Goal: Task Accomplishment & Management: Manage account settings

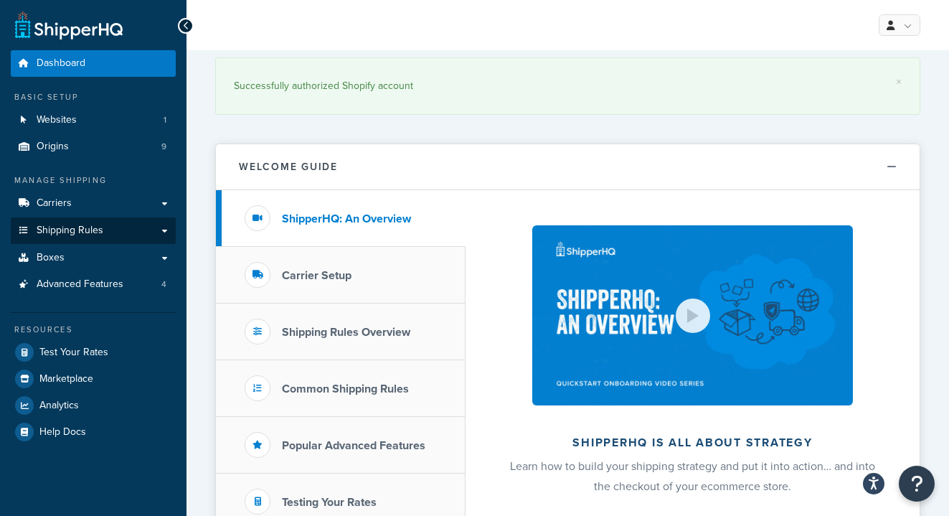
click at [116, 225] on link "Shipping Rules" at bounding box center [93, 230] width 165 height 27
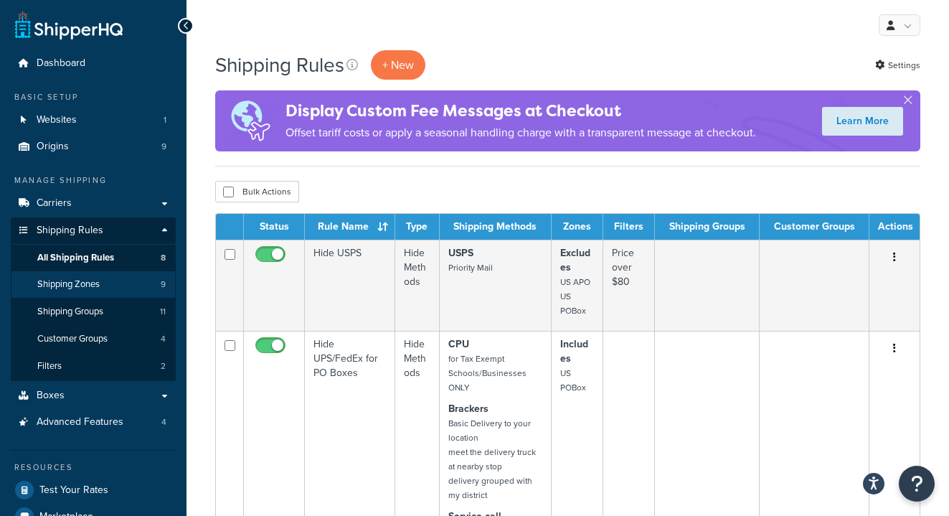
click at [102, 288] on link "Shipping Zones 9" at bounding box center [93, 284] width 165 height 27
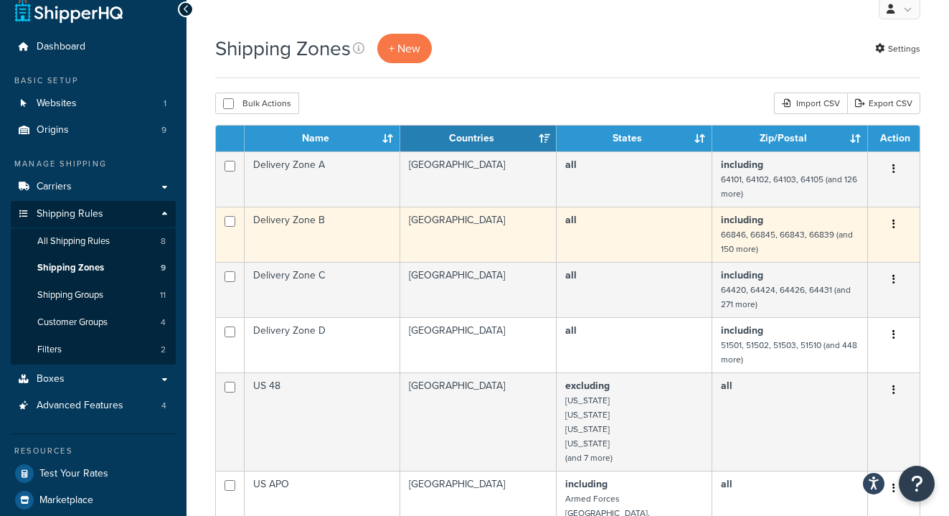
scroll to position [17, 0]
click at [892, 226] on button "button" at bounding box center [894, 224] width 20 height 23
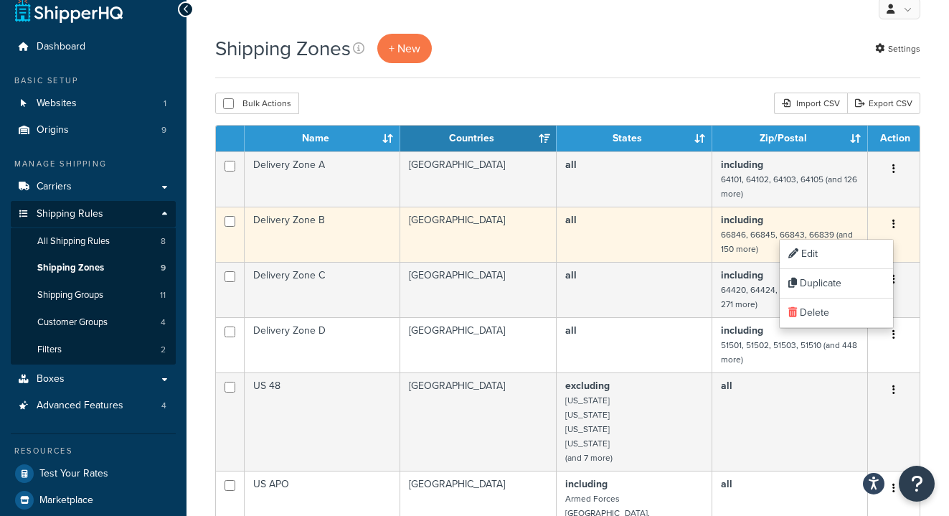
click at [319, 227] on td "Delivery Zone B" at bounding box center [323, 234] width 156 height 55
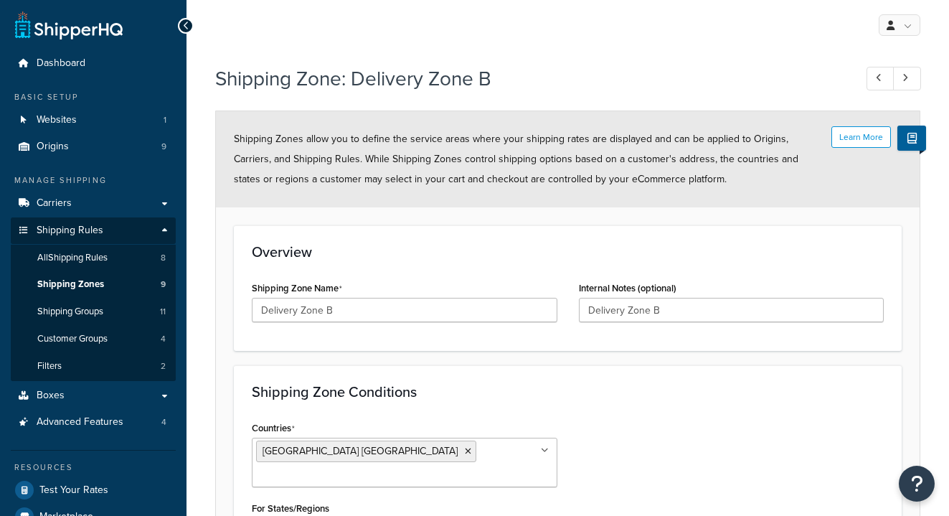
select select "including"
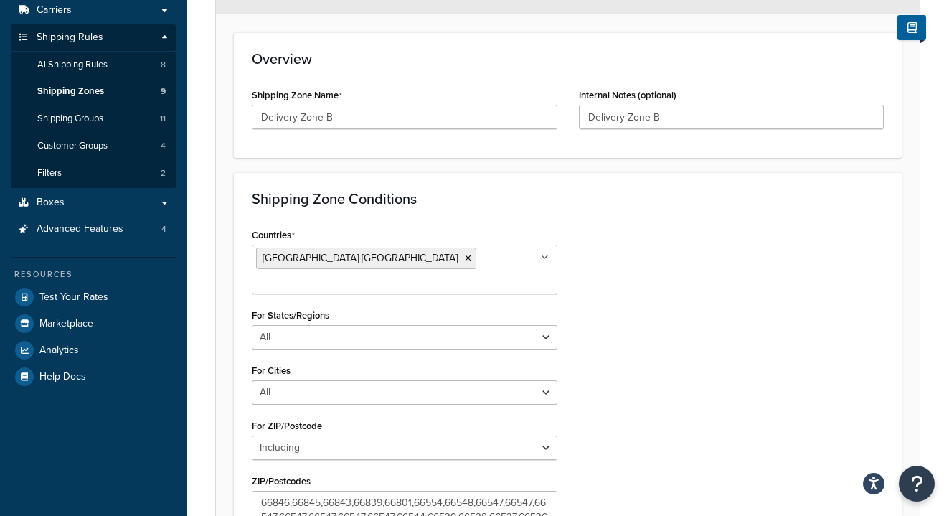
scroll to position [6, 0]
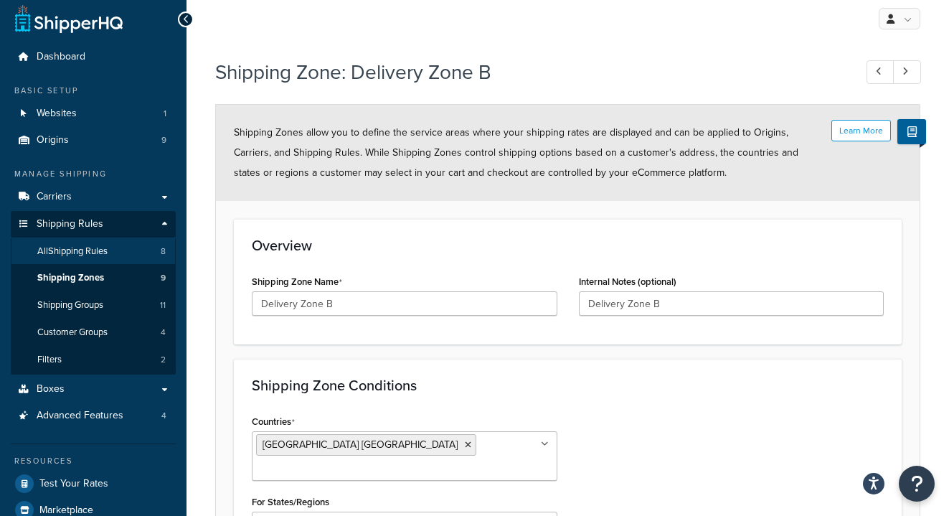
click at [114, 254] on link "All Shipping Rules 8" at bounding box center [93, 251] width 165 height 27
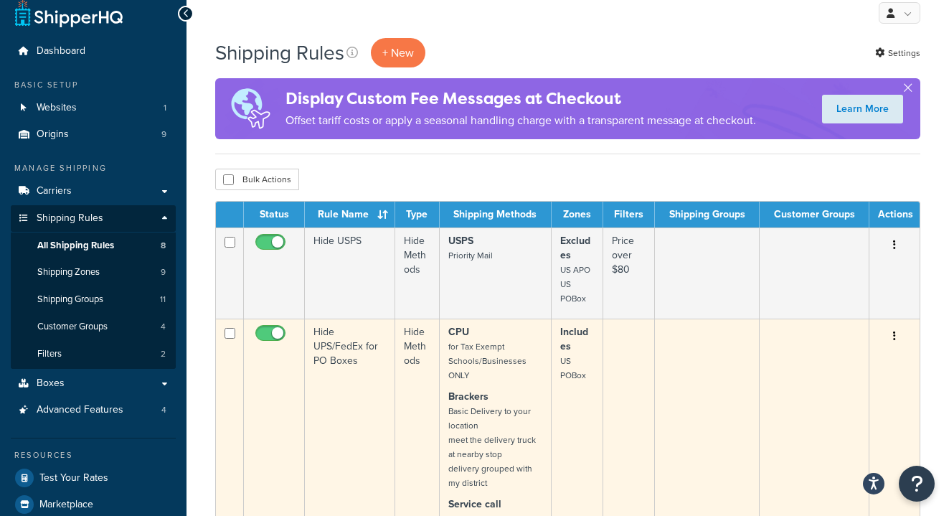
scroll to position [27, 0]
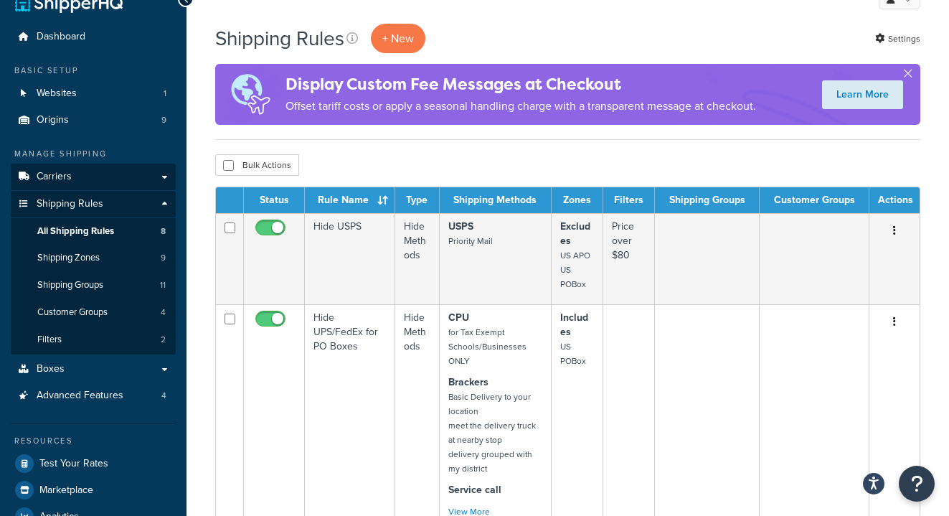
click at [62, 166] on link "Carriers" at bounding box center [93, 177] width 165 height 27
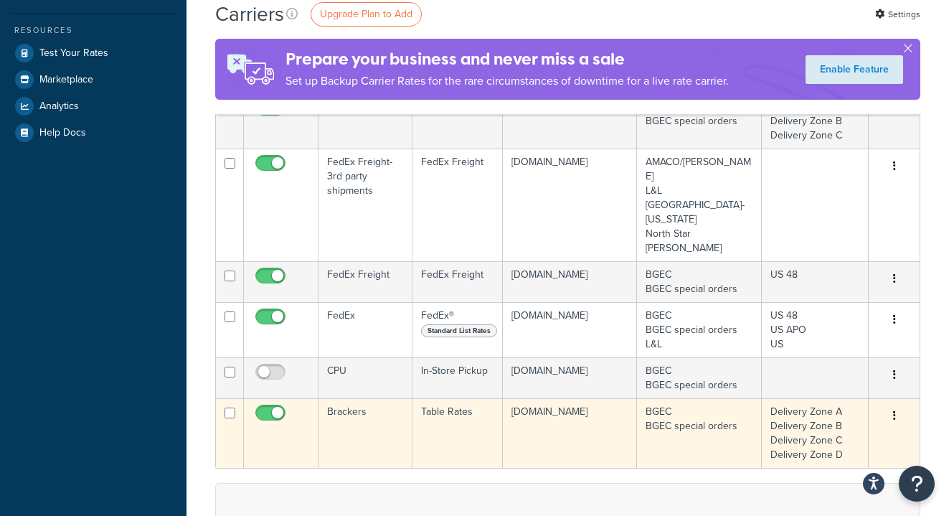
scroll to position [364, 0]
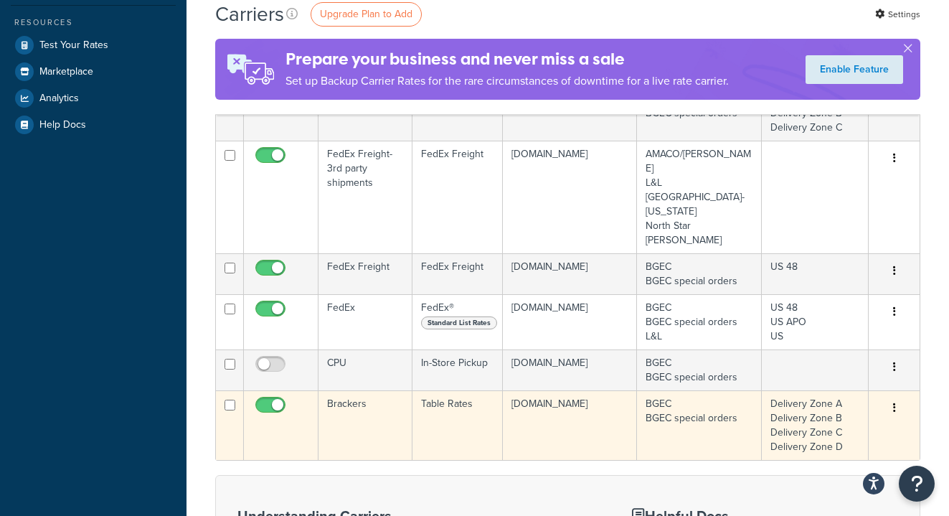
click at [356, 390] on td "Brackers" at bounding box center [366, 425] width 94 height 70
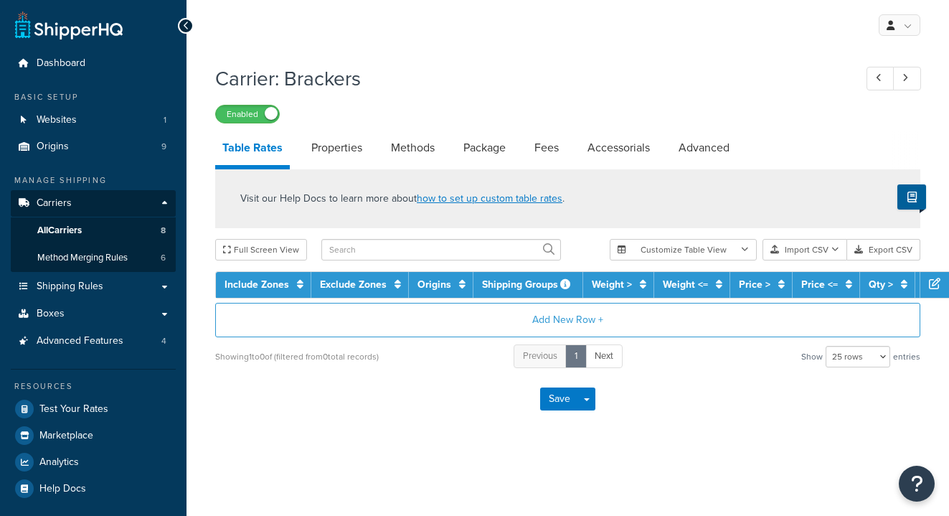
select select "25"
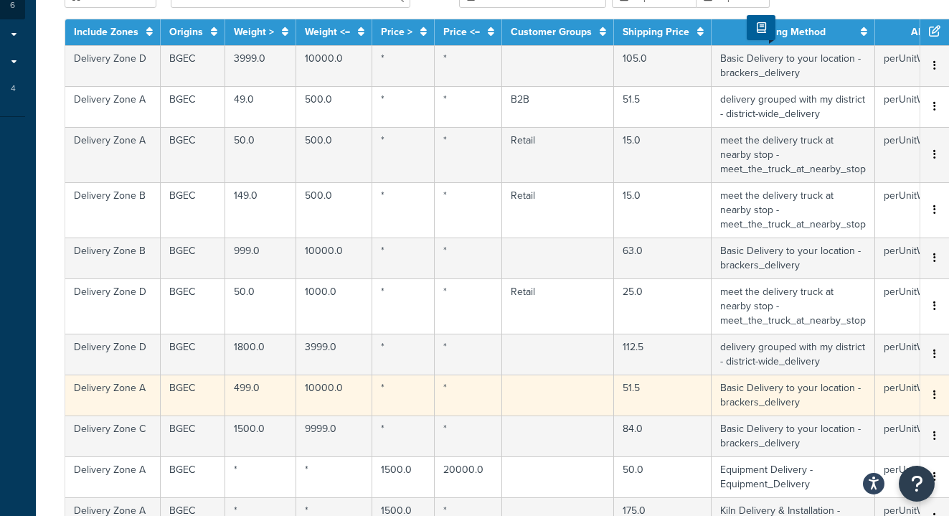
scroll to position [266, 151]
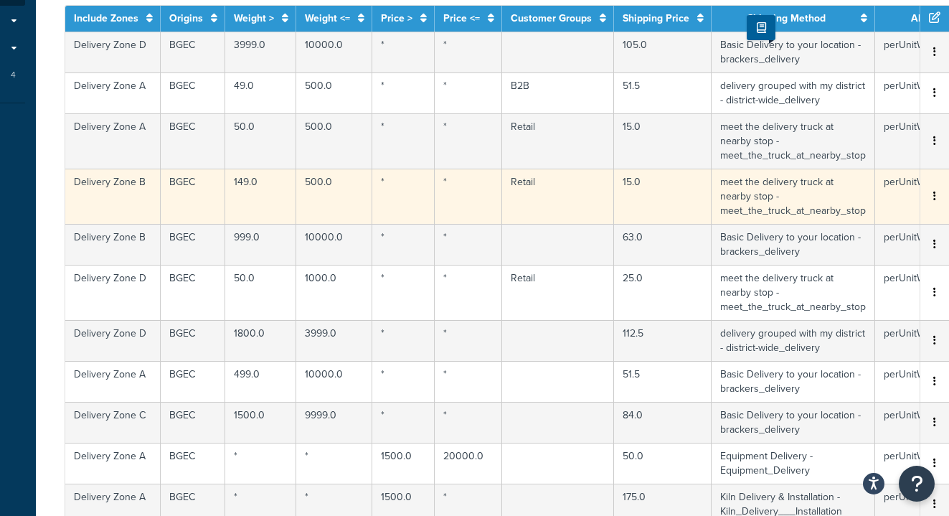
click at [323, 195] on td "500.0" at bounding box center [334, 196] width 76 height 55
select select "168852"
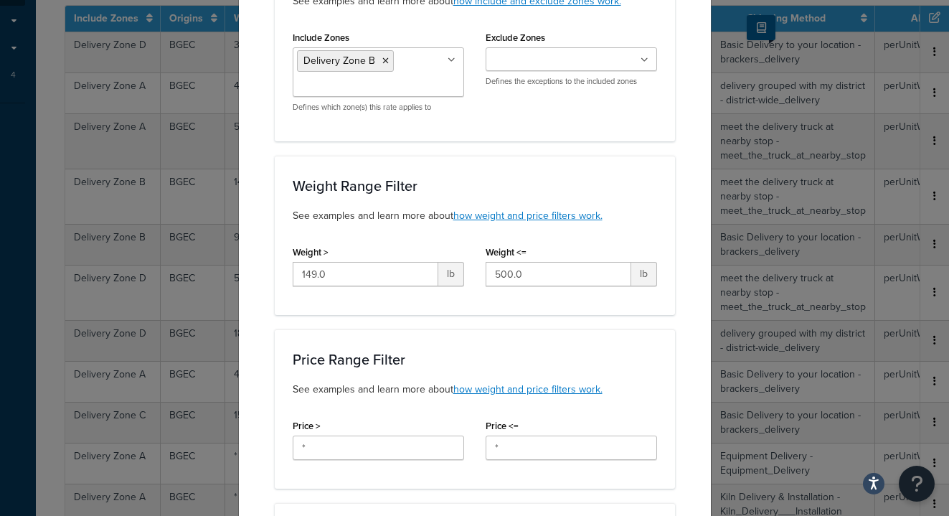
scroll to position [160, 0]
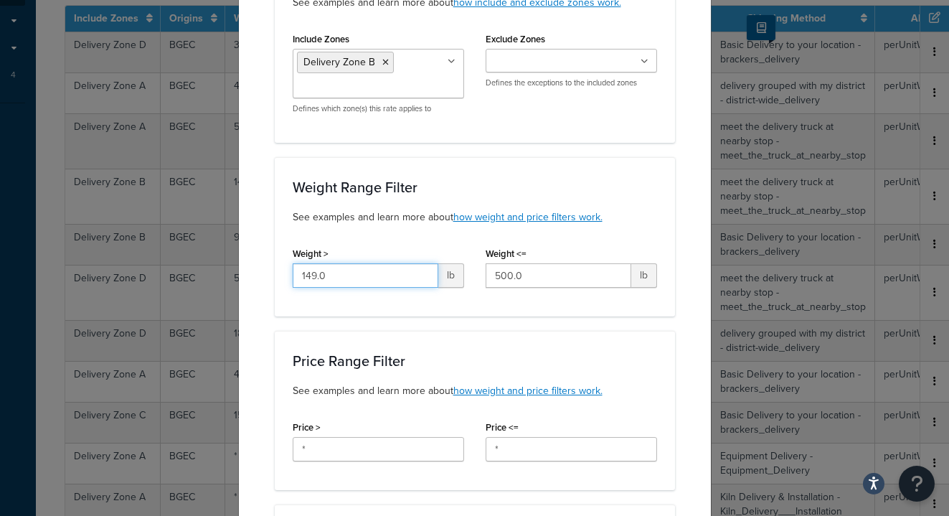
drag, startPoint x: 350, startPoint y: 281, endPoint x: 271, endPoint y: 270, distance: 80.4
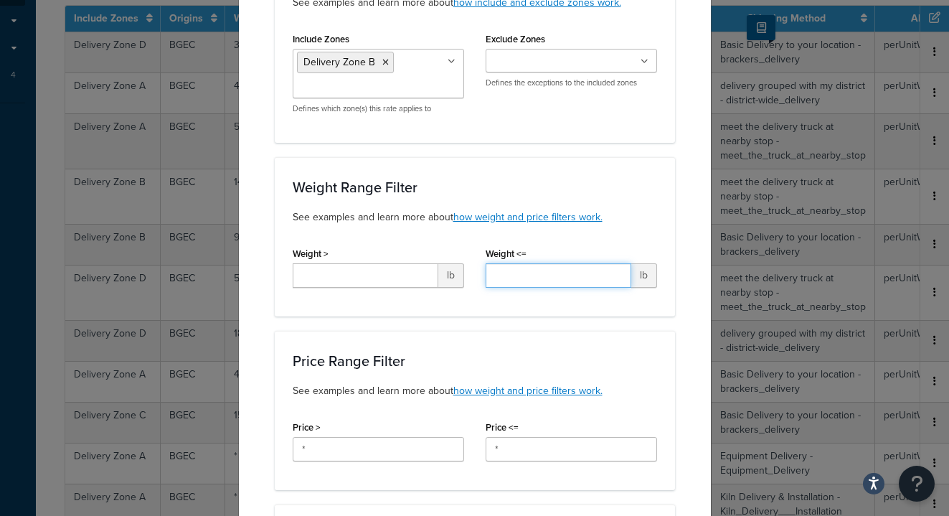
drag, startPoint x: 541, startPoint y: 277, endPoint x: 446, endPoint y: 276, distance: 94.7
click at [446, 276] on div "Weight > lb Weight <= lb" at bounding box center [475, 270] width 386 height 55
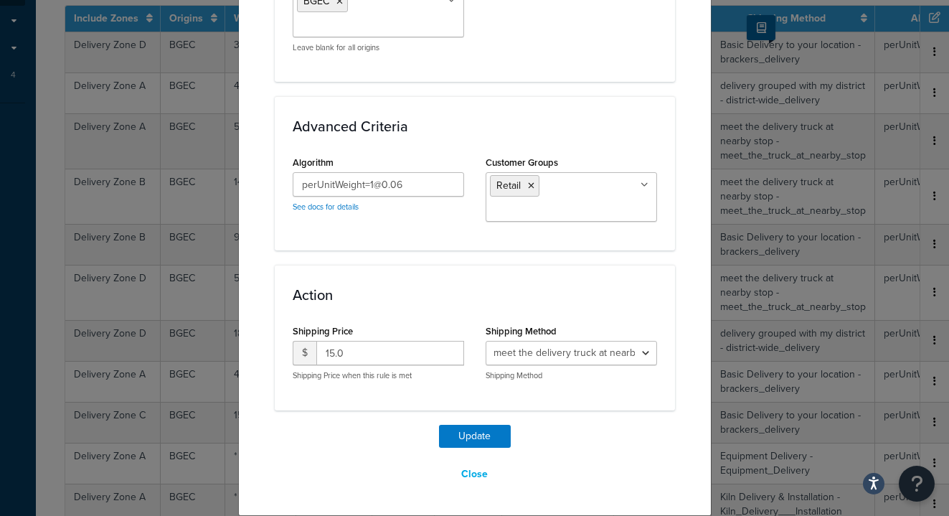
scroll to position [1198, 0]
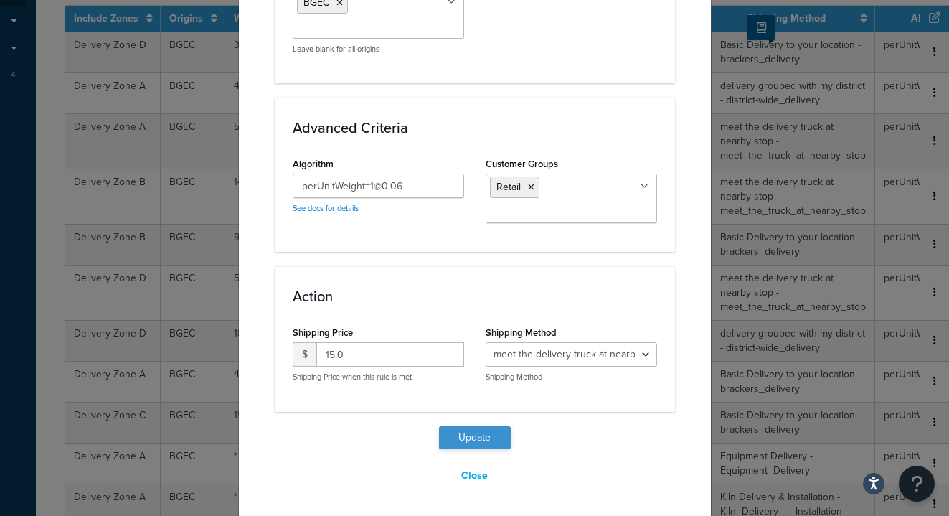
click at [488, 428] on button "Update" at bounding box center [475, 437] width 72 height 23
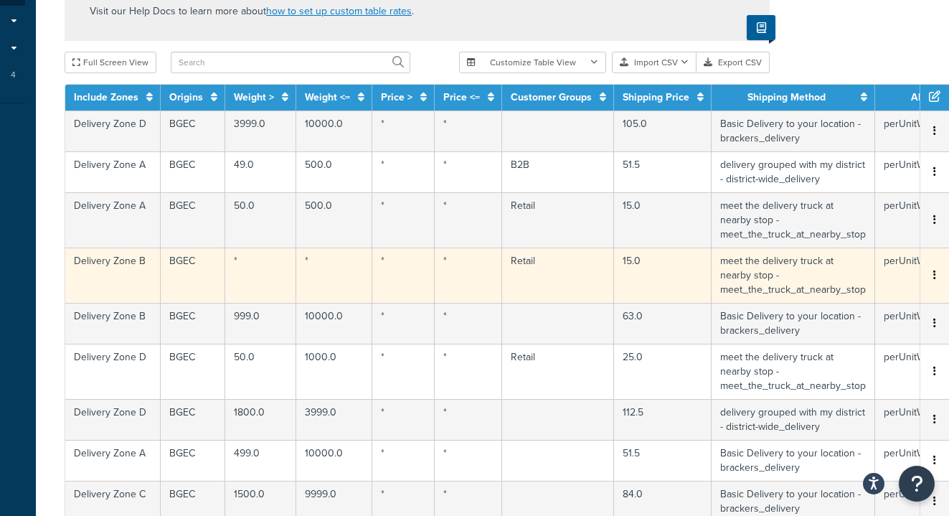
click at [260, 266] on td "*" at bounding box center [260, 275] width 71 height 55
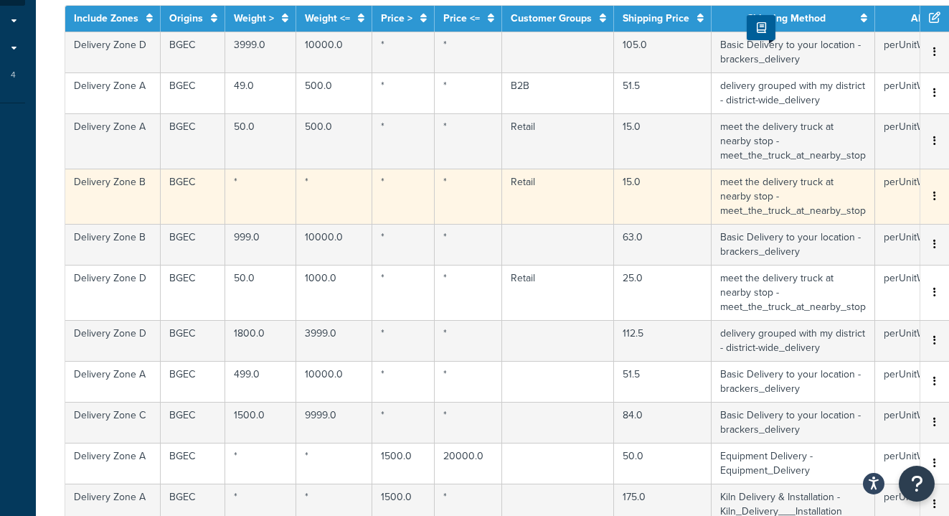
select select "168852"
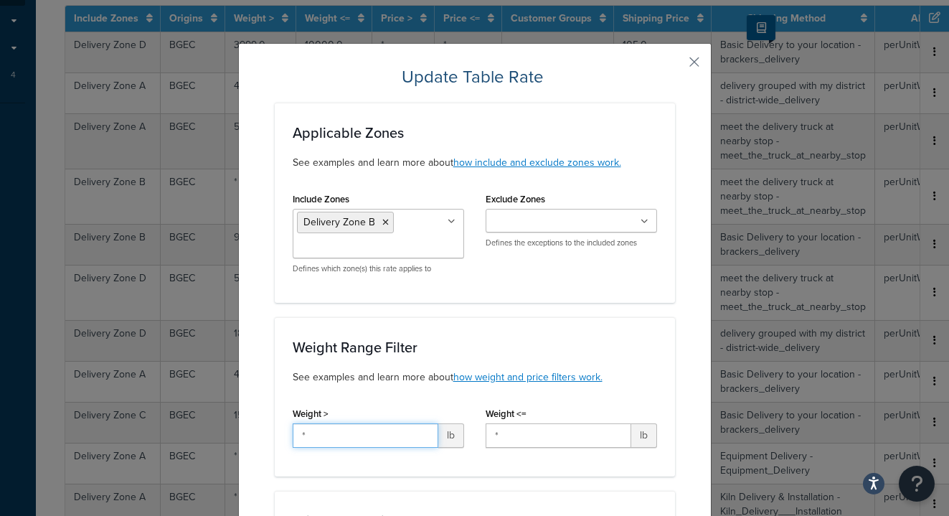
click at [337, 426] on input "*" at bounding box center [366, 435] width 146 height 24
type input "149*"
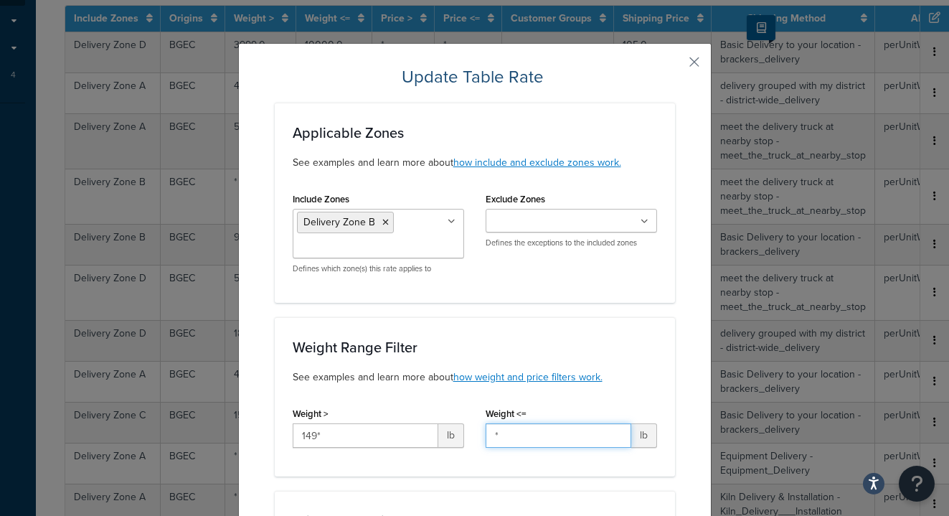
click at [568, 440] on input "*" at bounding box center [559, 435] width 146 height 24
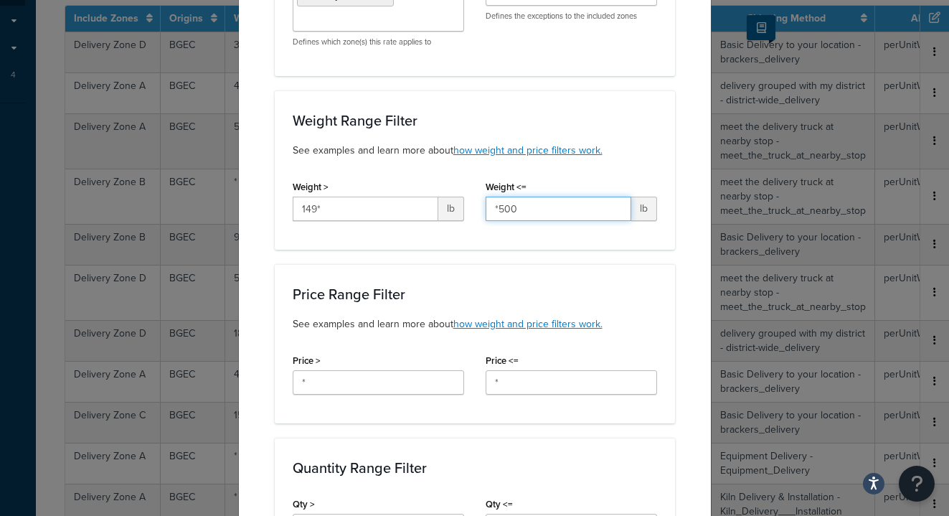
scroll to position [227, 0]
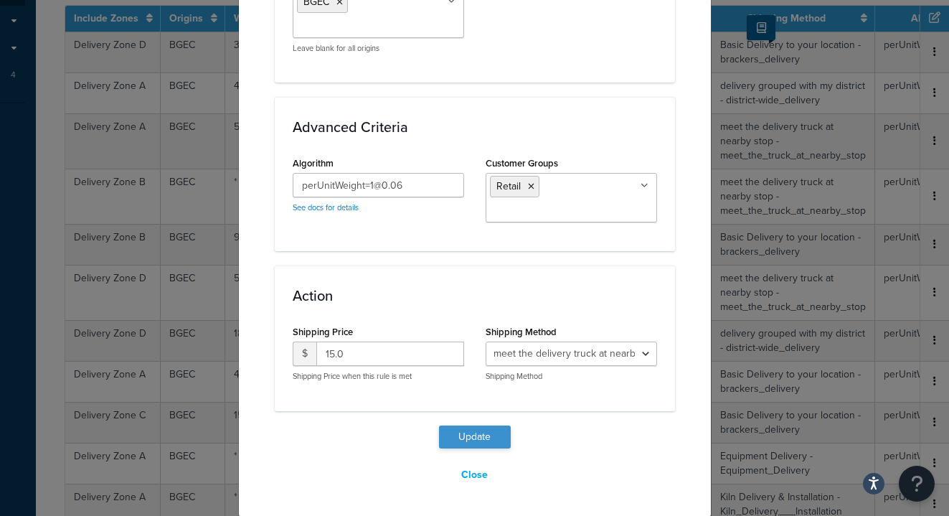
type input "*500"
click at [466, 443] on button "Update" at bounding box center [475, 437] width 72 height 23
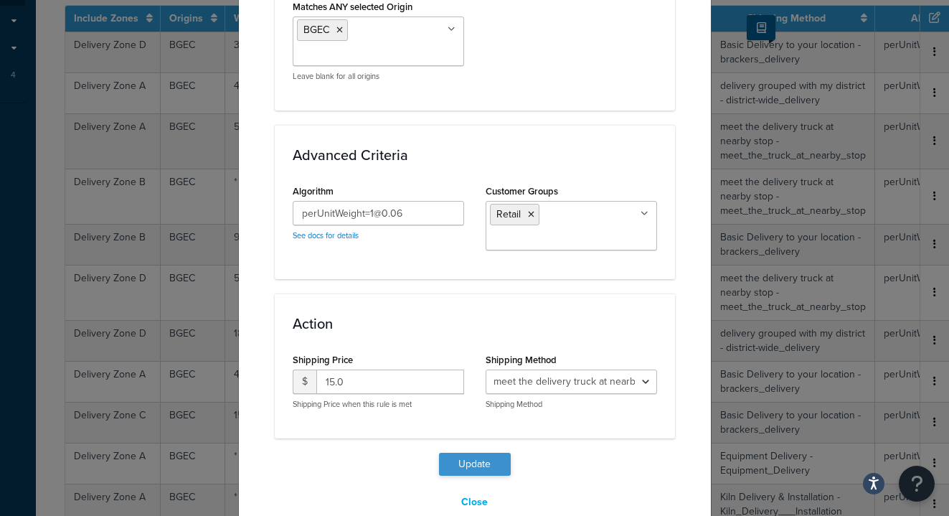
click at [481, 466] on button "Update" at bounding box center [475, 464] width 72 height 23
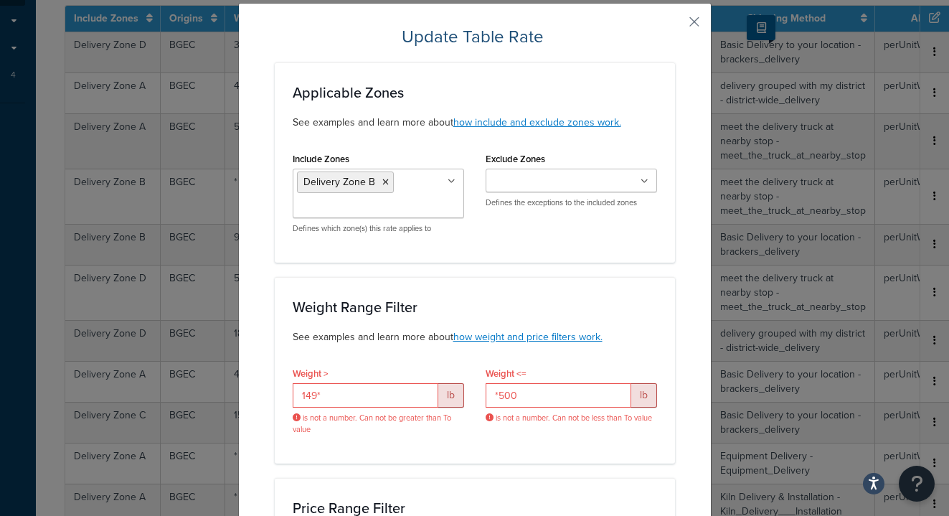
scroll to position [46, 0]
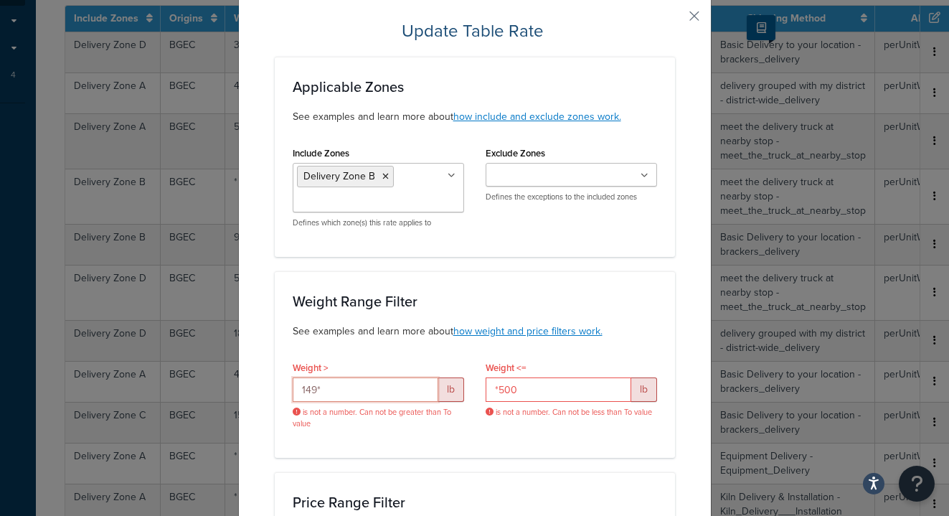
click at [411, 397] on input "149*" at bounding box center [366, 389] width 146 height 24
type input "149"
click at [537, 382] on input "*500" at bounding box center [559, 389] width 146 height 24
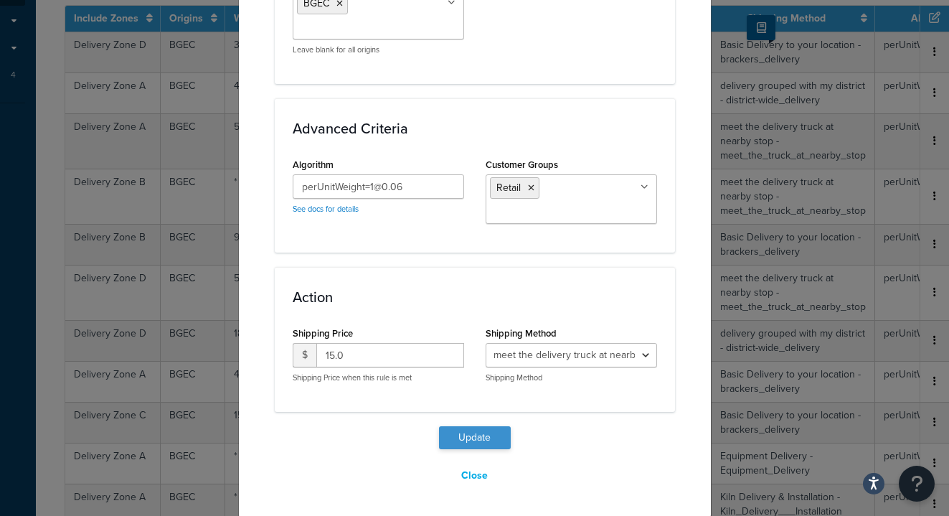
type input "500"
click at [471, 438] on button "Update" at bounding box center [475, 437] width 72 height 23
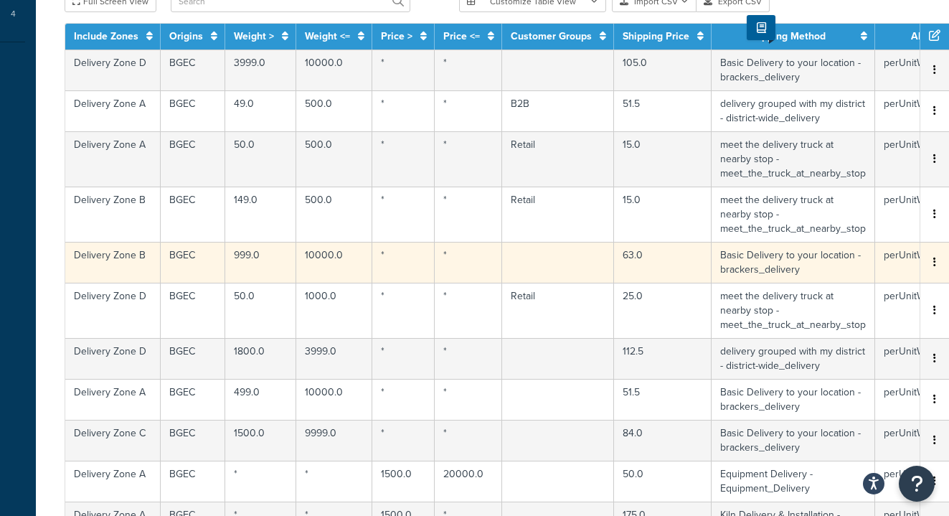
scroll to position [330, 151]
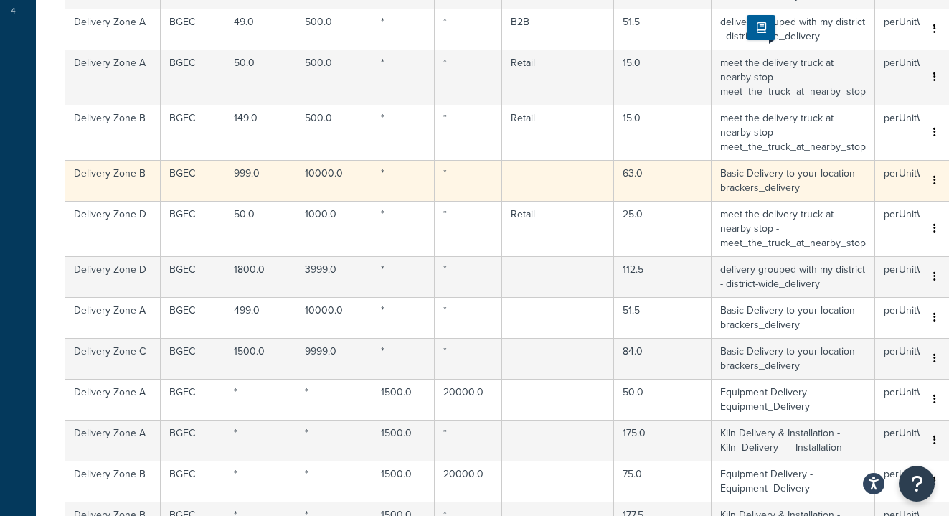
click at [265, 184] on td "999.0" at bounding box center [260, 180] width 71 height 41
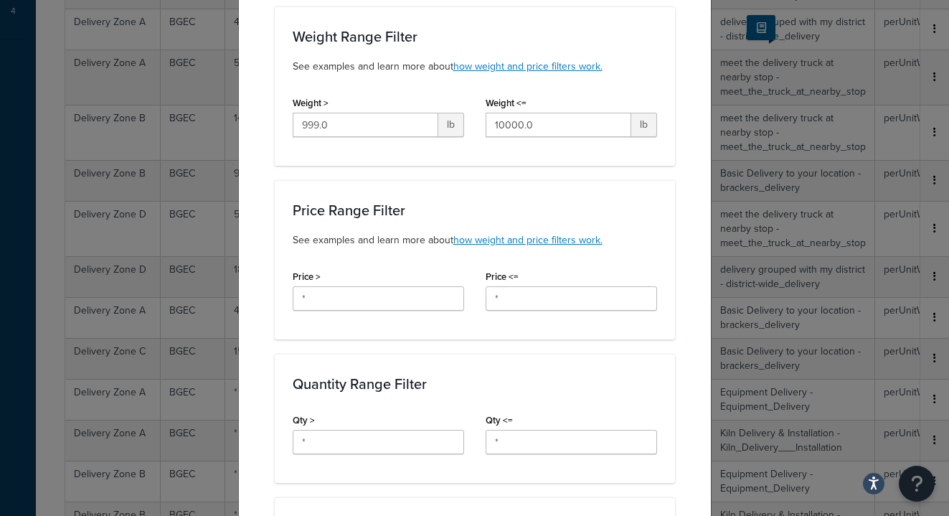
scroll to position [136, 0]
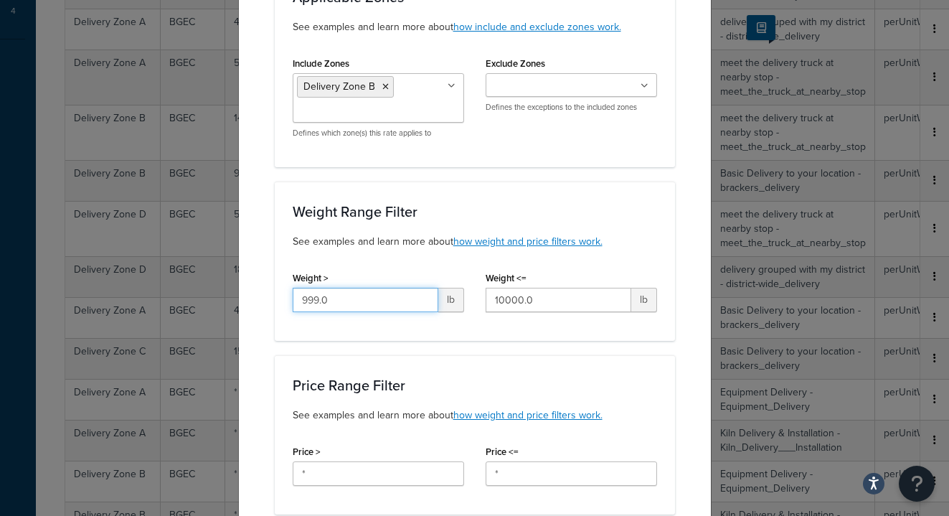
click at [361, 303] on input "999.0" at bounding box center [366, 300] width 146 height 24
type input "9"
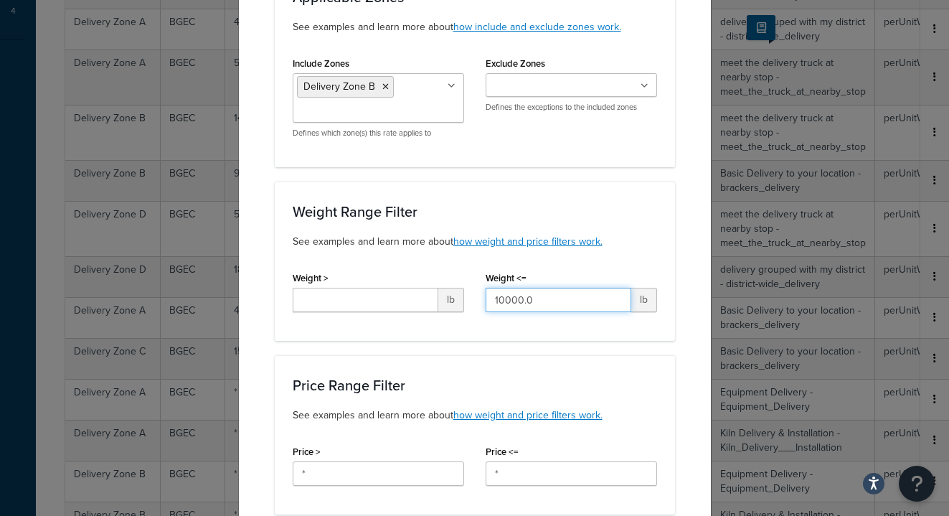
drag, startPoint x: 563, startPoint y: 302, endPoint x: 433, endPoint y: 302, distance: 129.9
click at [433, 302] on div "Weight > lb Weight <= 10000.0 lb" at bounding box center [475, 295] width 386 height 55
click at [551, 319] on div "Weight <= lb" at bounding box center [571, 295] width 193 height 55
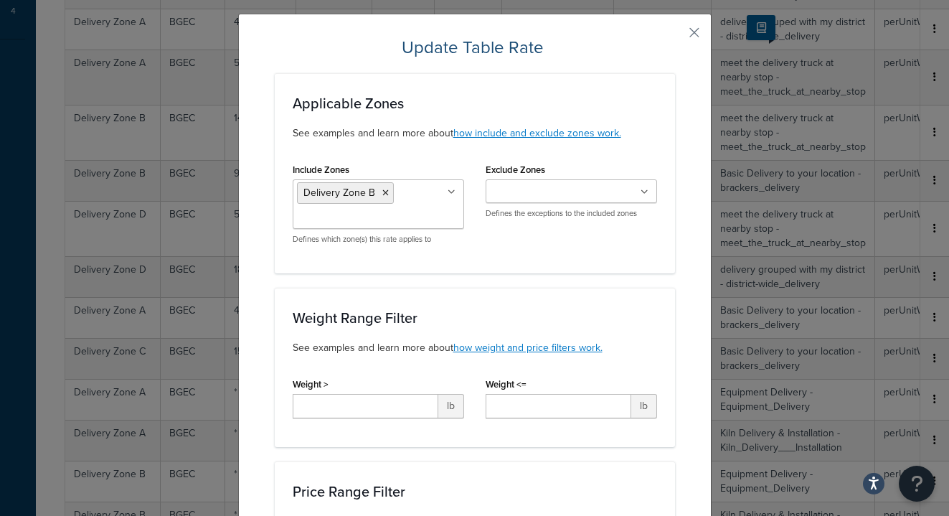
scroll to position [39, 0]
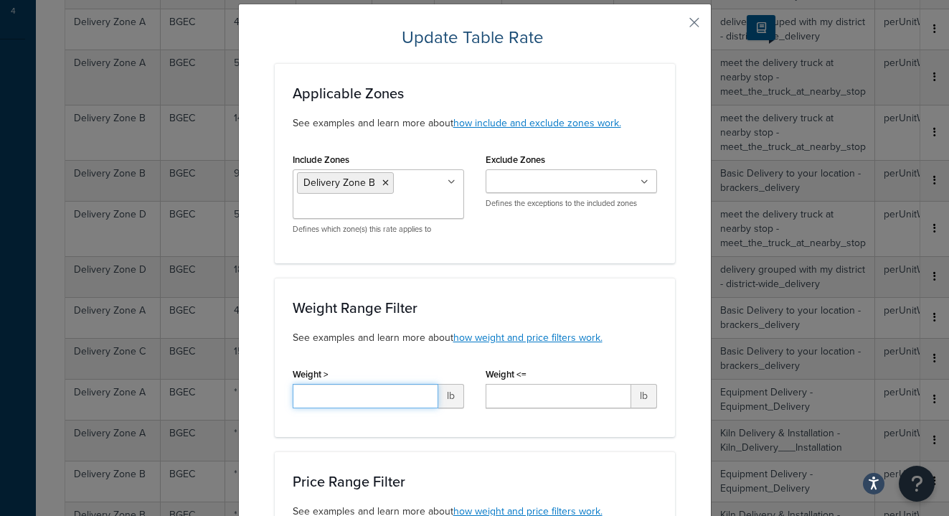
click at [405, 397] on input "Weight >" at bounding box center [366, 396] width 146 height 24
type input "999"
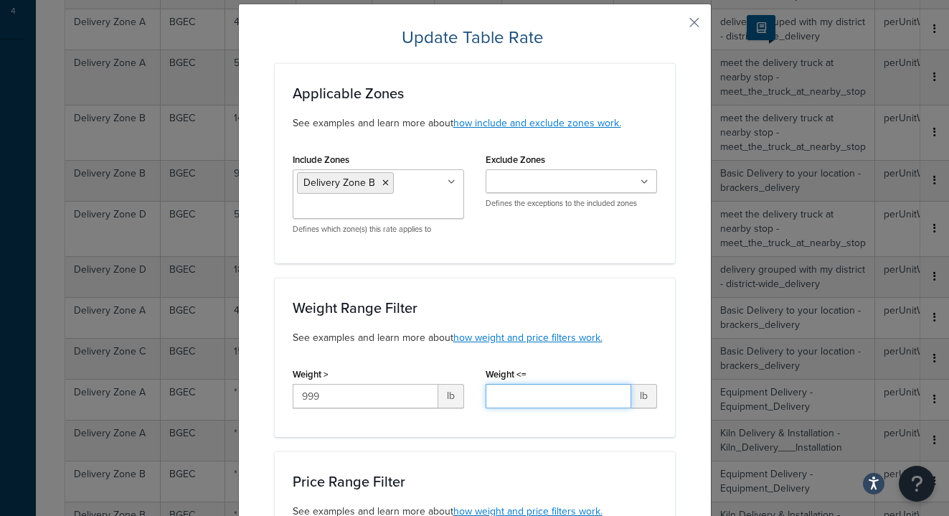
click at [513, 388] on input "Weight <=" at bounding box center [559, 396] width 146 height 24
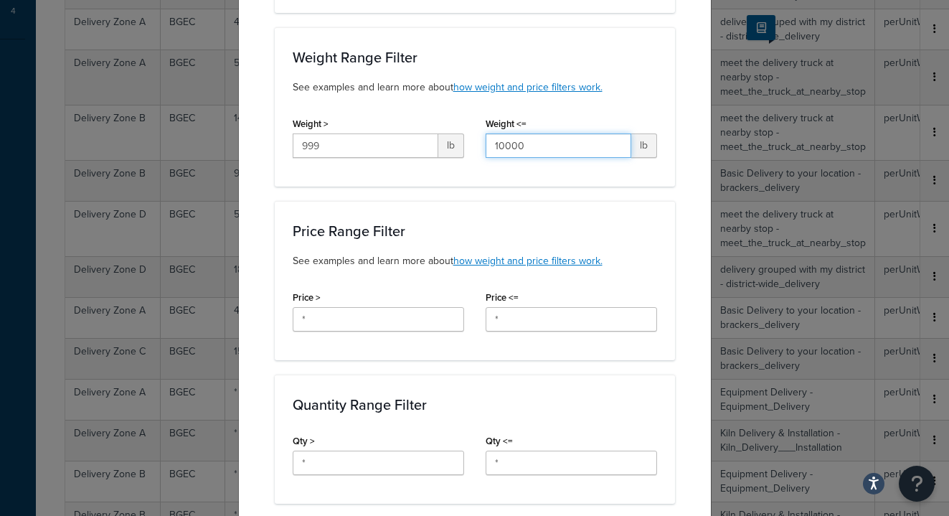
scroll to position [296, 0]
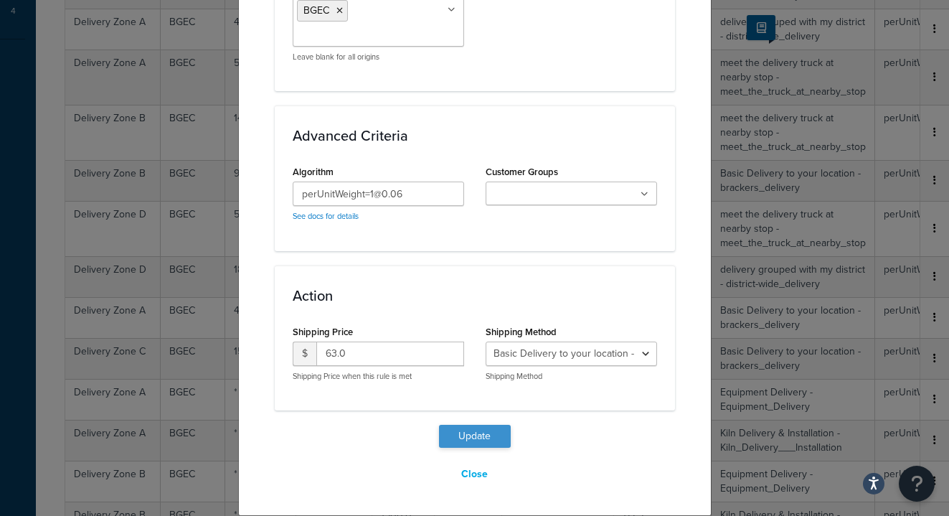
type input "10000"
click at [489, 434] on button "Update" at bounding box center [475, 437] width 72 height 23
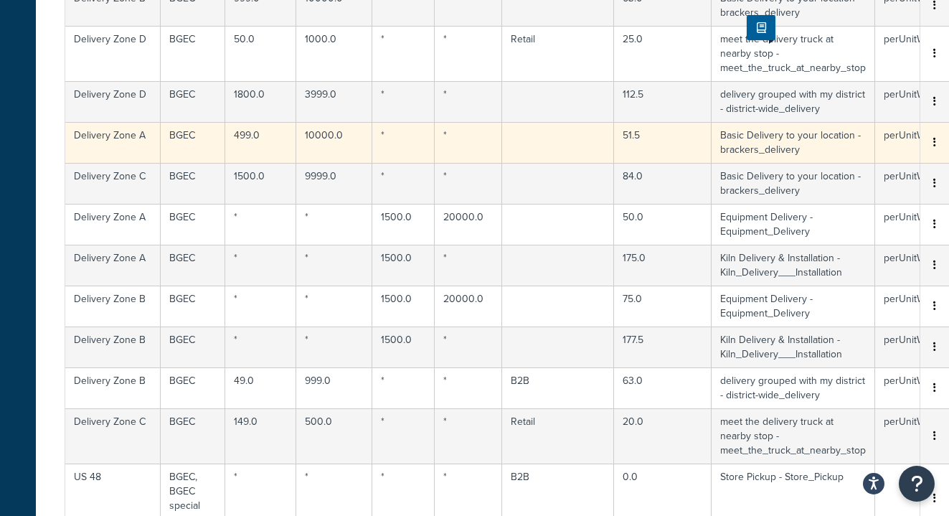
scroll to position [504, 151]
click at [255, 149] on td "499.0" at bounding box center [260, 143] width 71 height 41
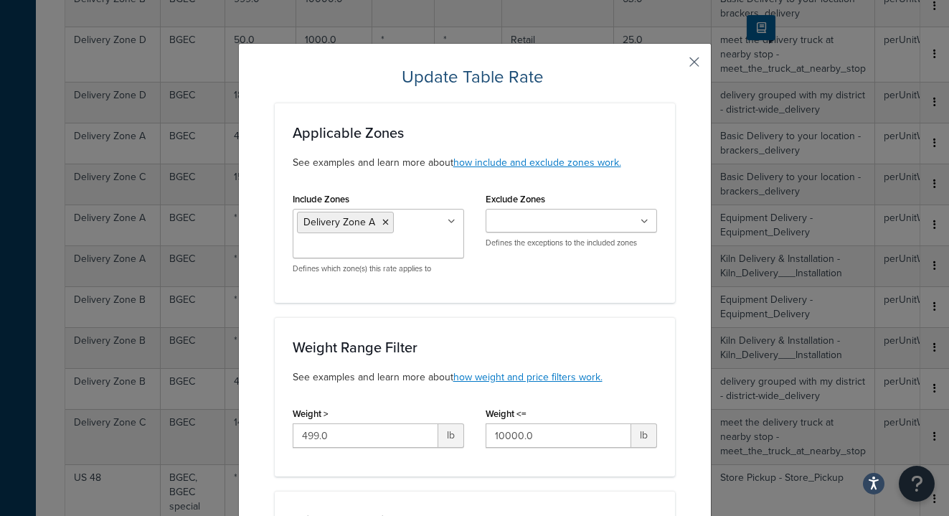
click at [675, 65] on button "button" at bounding box center [674, 67] width 4 height 4
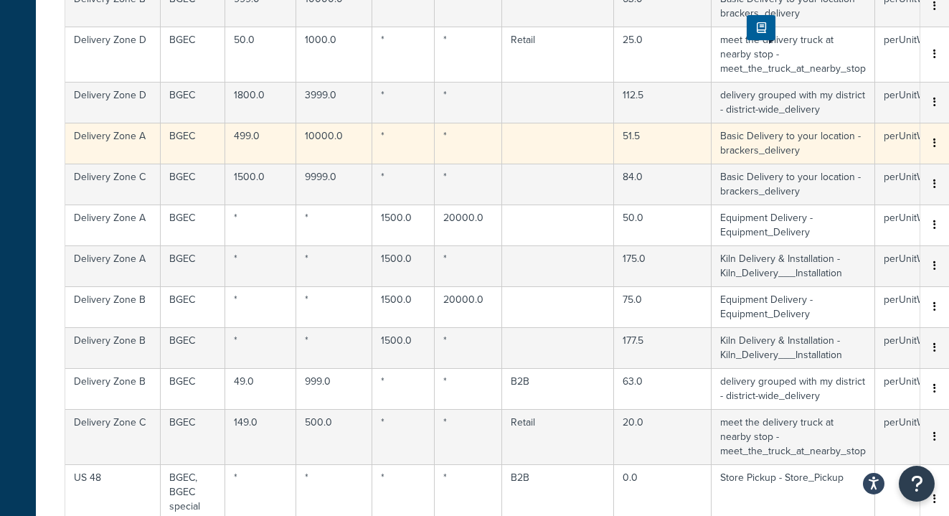
click at [266, 149] on td "499.0" at bounding box center [260, 143] width 71 height 41
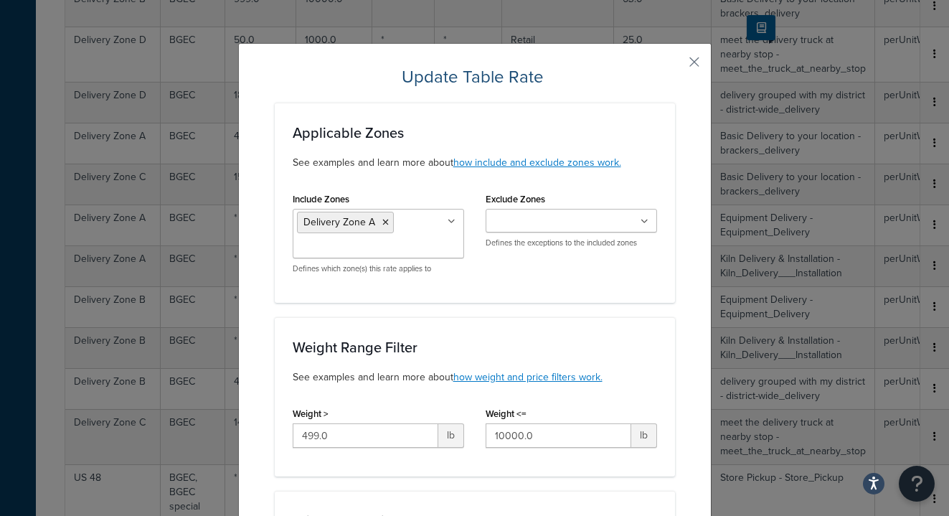
scroll to position [131, 0]
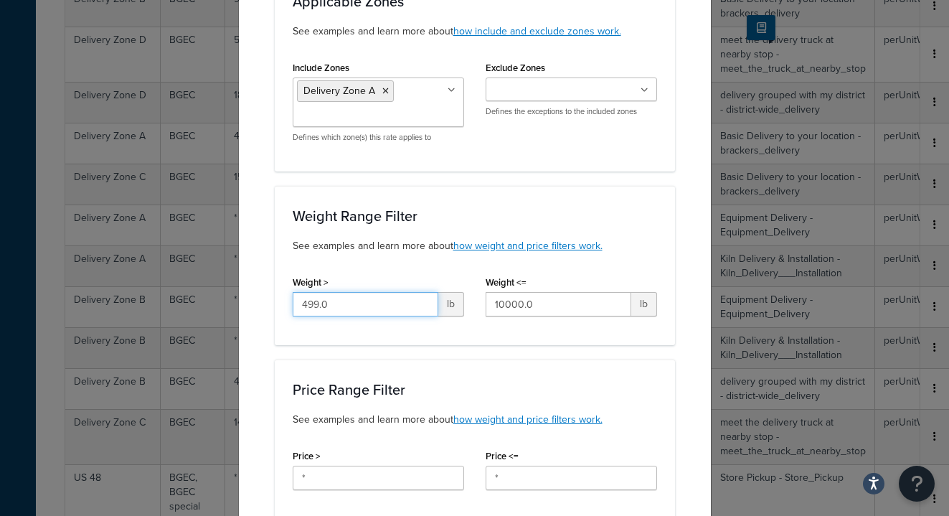
drag, startPoint x: 344, startPoint y: 293, endPoint x: 428, endPoint y: 304, distance: 84.6
click at [428, 304] on input "499.0" at bounding box center [366, 304] width 146 height 24
click at [385, 301] on input "499.0" at bounding box center [366, 304] width 146 height 24
drag, startPoint x: 389, startPoint y: 303, endPoint x: 286, endPoint y: 295, distance: 103.6
click at [286, 295] on div "Weight > 499.0 lb" at bounding box center [378, 299] width 193 height 55
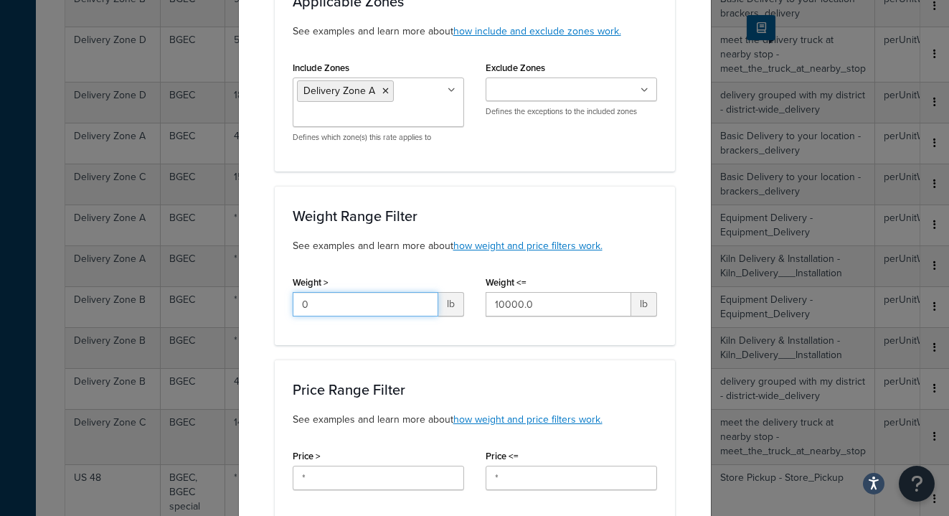
type input "0"
click at [476, 332] on div "Weight Range Filter See examples and learn more about how weight and price filt…" at bounding box center [475, 265] width 400 height 159
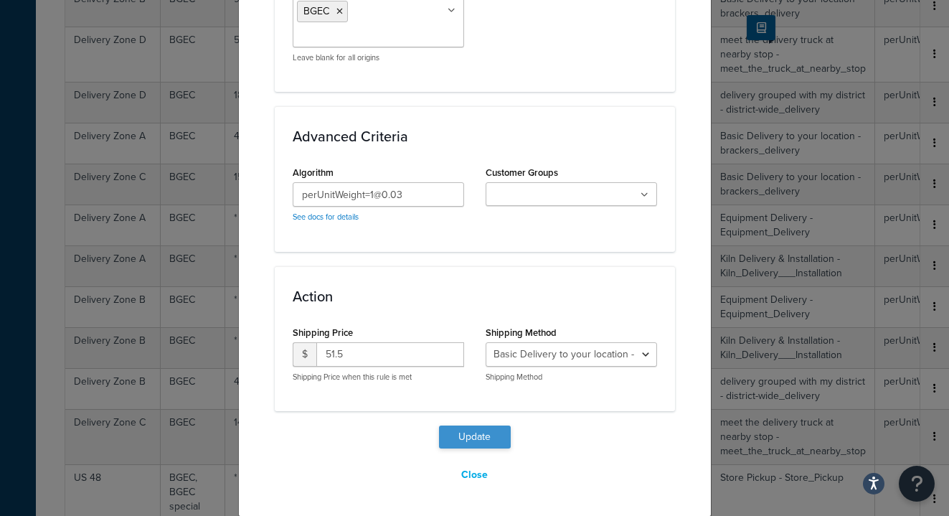
scroll to position [1189, 0]
click at [478, 435] on button "Update" at bounding box center [475, 437] width 72 height 23
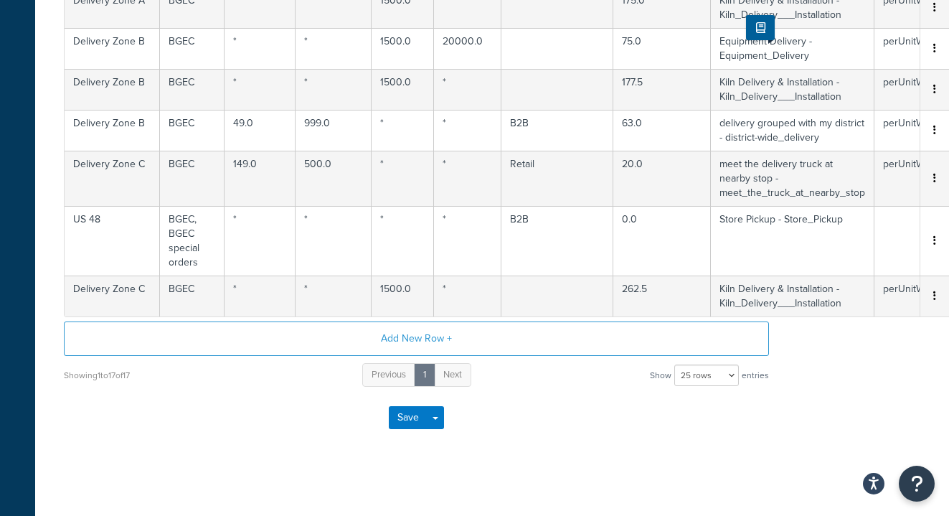
scroll to position [760, 151]
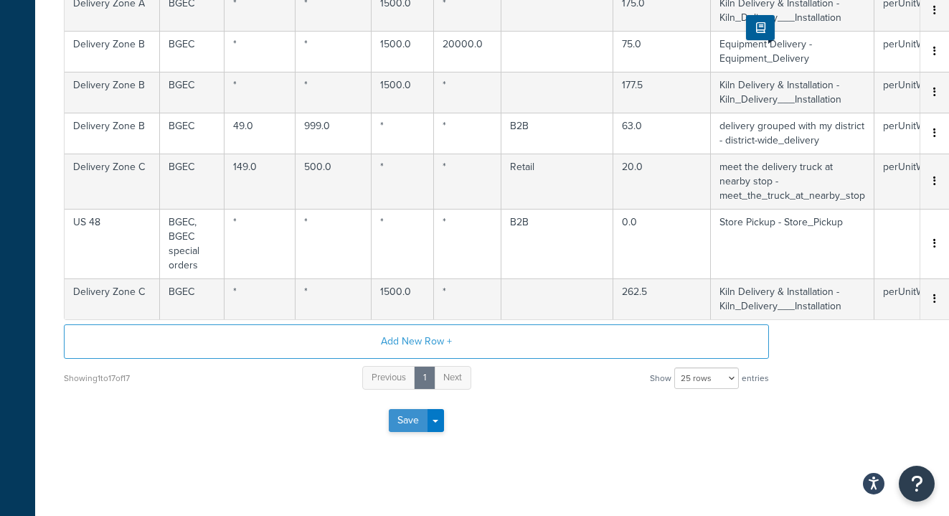
click at [411, 426] on button "Save" at bounding box center [408, 420] width 39 height 23
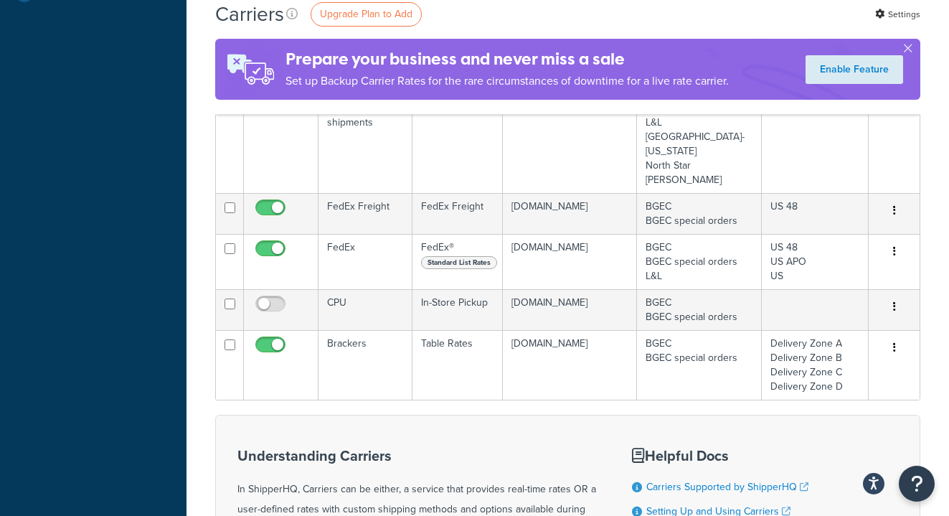
scroll to position [495, 0]
